Goal: Navigation & Orientation: Understand site structure

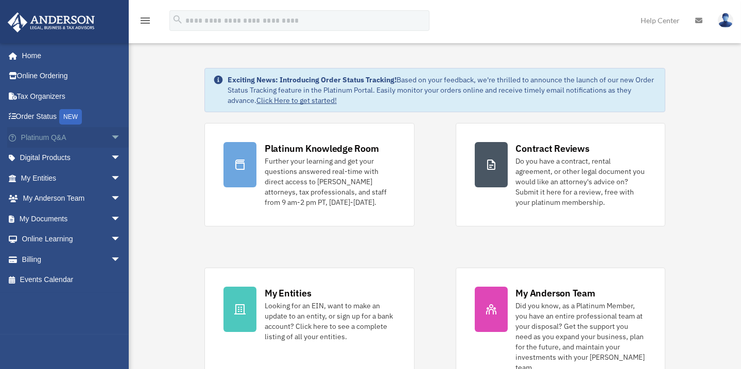
click at [111, 135] on span "arrow_drop_down" at bounding box center [121, 137] width 21 height 21
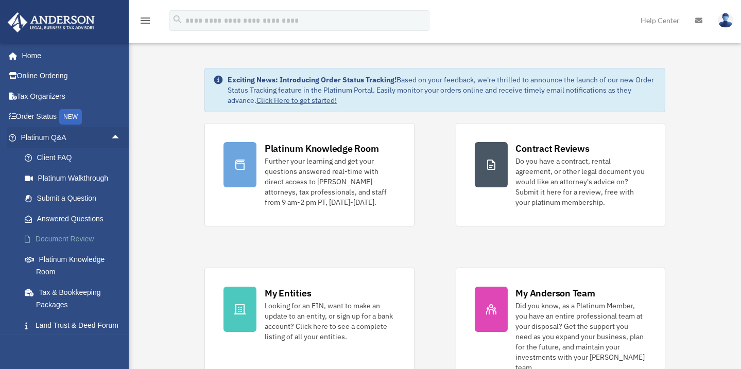
click at [68, 241] on link "Document Review" at bounding box center [75, 239] width 122 height 21
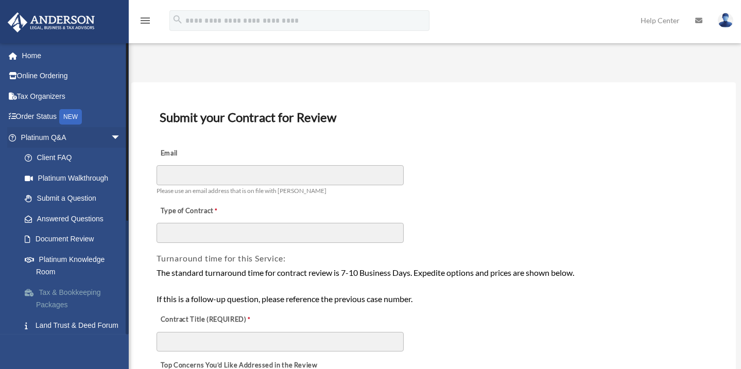
click at [50, 294] on link "Tax & Bookkeeping Packages" at bounding box center [75, 298] width 122 height 33
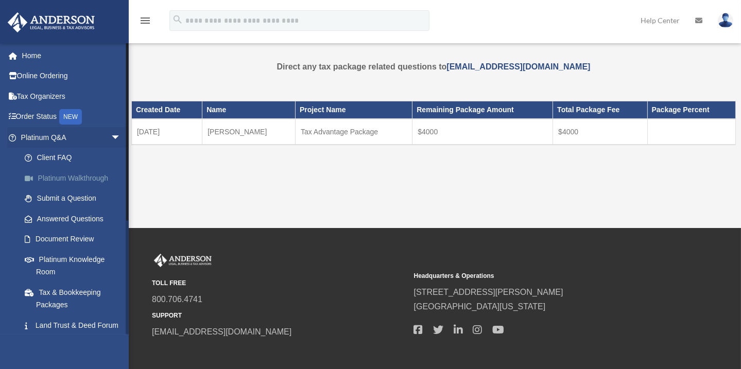
click at [77, 179] on link "Platinum Walkthrough" at bounding box center [75, 178] width 122 height 21
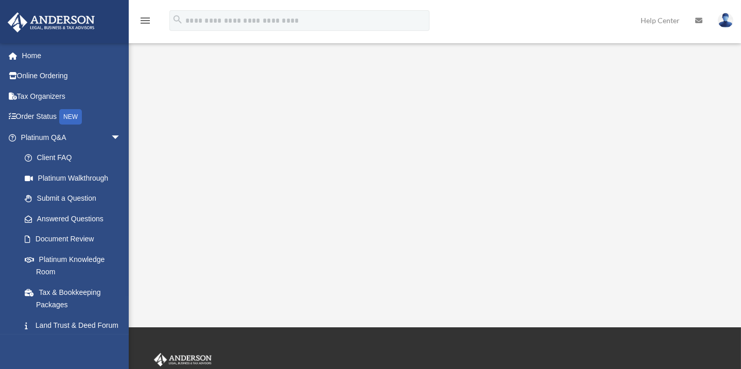
scroll to position [117, 0]
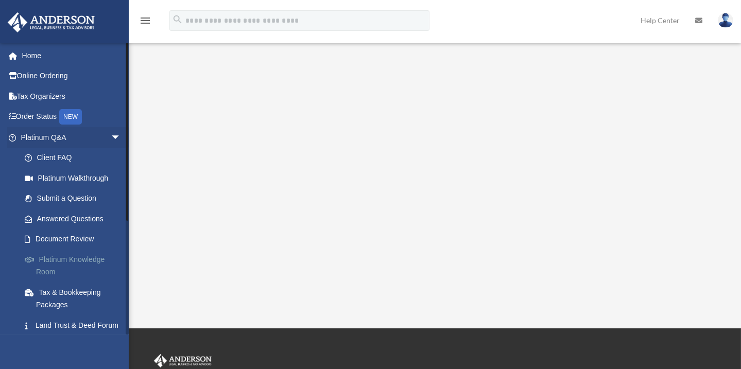
click at [76, 262] on link "Platinum Knowledge Room" at bounding box center [75, 265] width 122 height 33
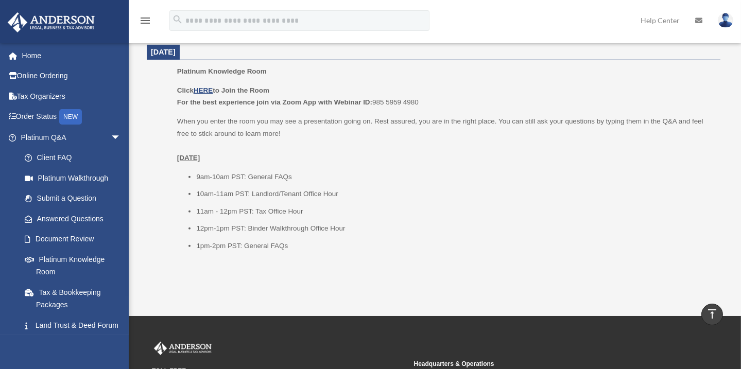
scroll to position [1305, 0]
